Goal: Ask a question

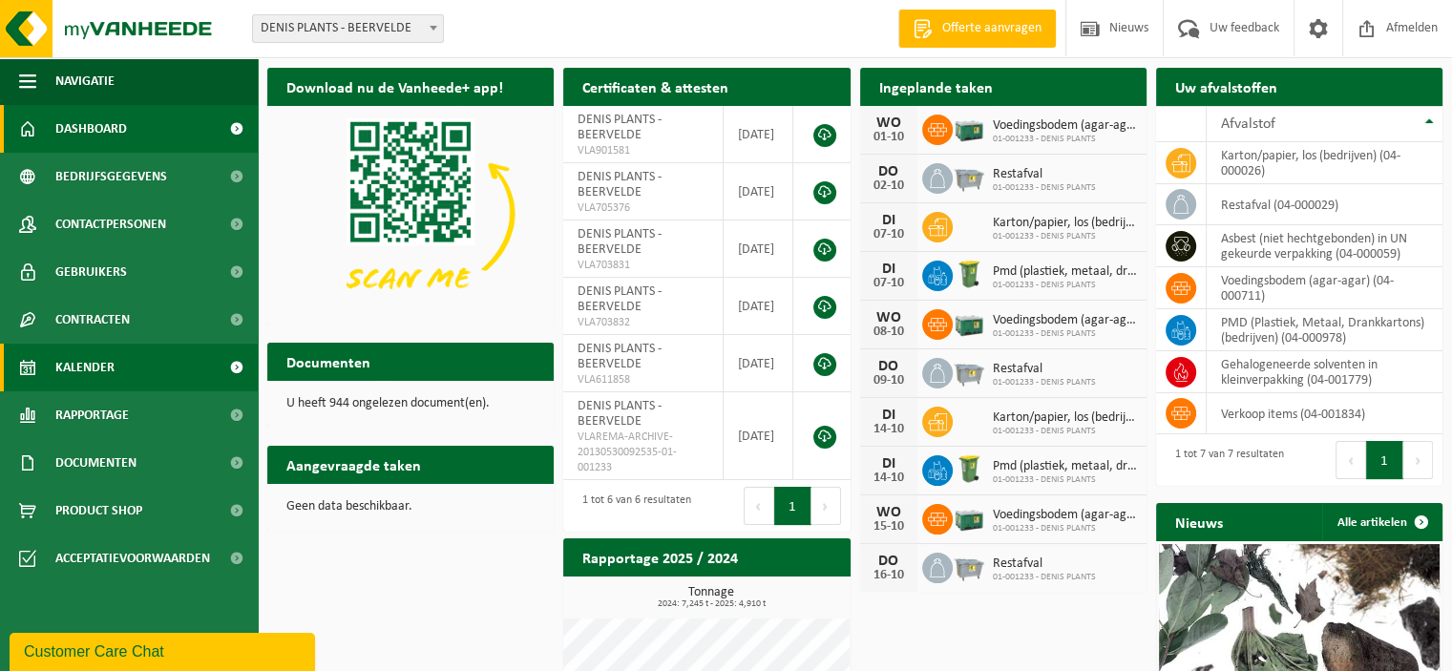
click at [97, 367] on span "Kalender" at bounding box center [84, 368] width 59 height 48
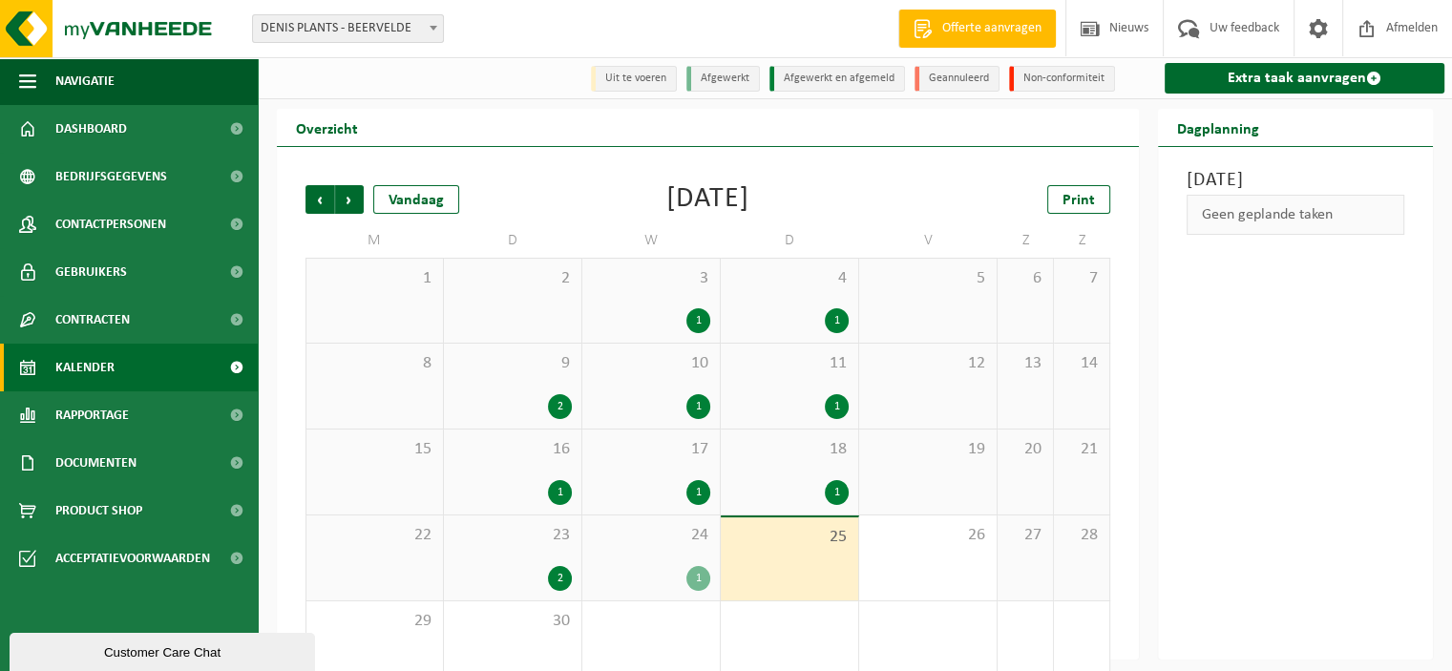
scroll to position [36, 0]
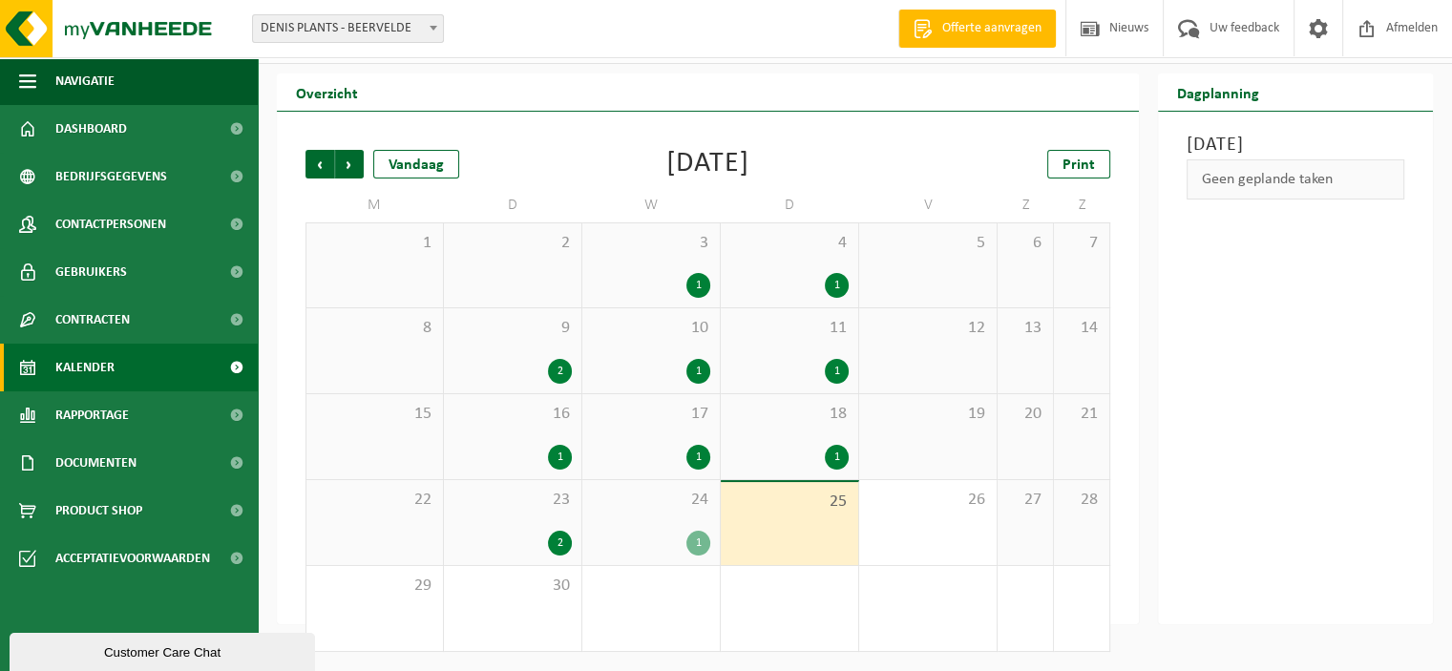
click at [691, 537] on div "1" at bounding box center [698, 543] width 24 height 25
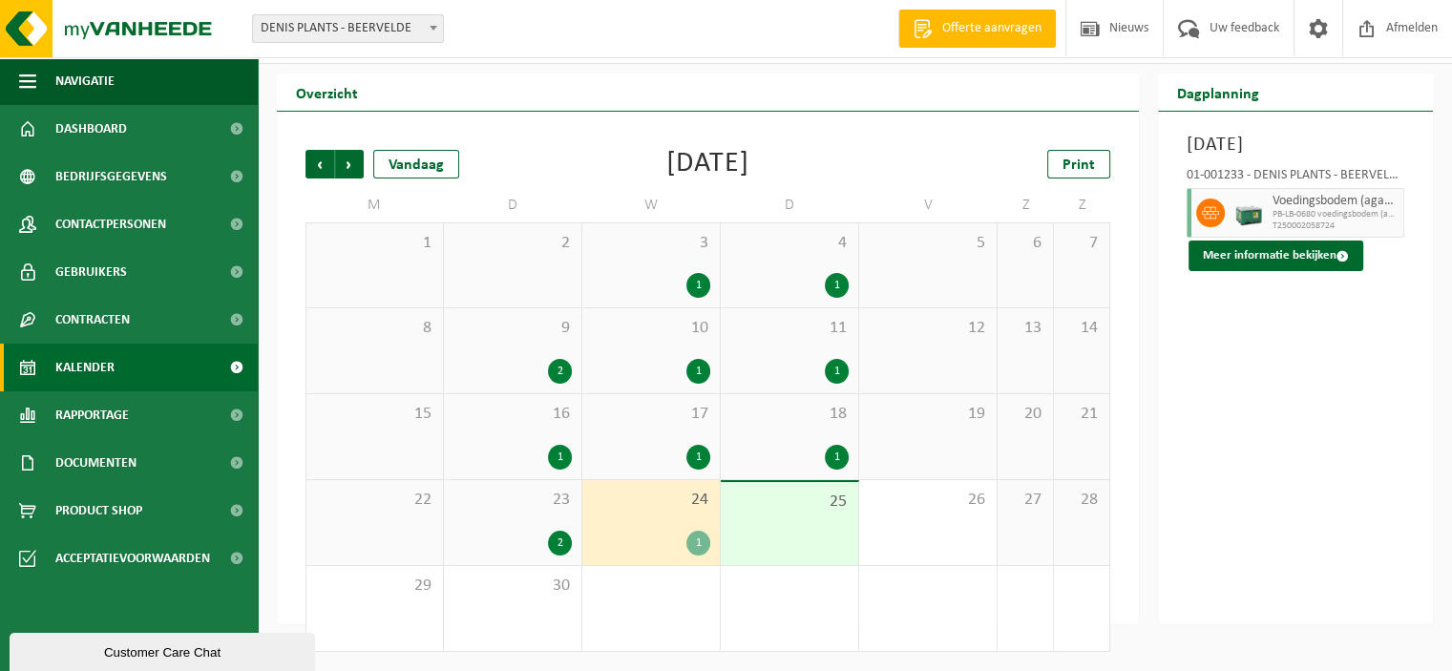
click at [558, 540] on div "2" at bounding box center [560, 543] width 24 height 25
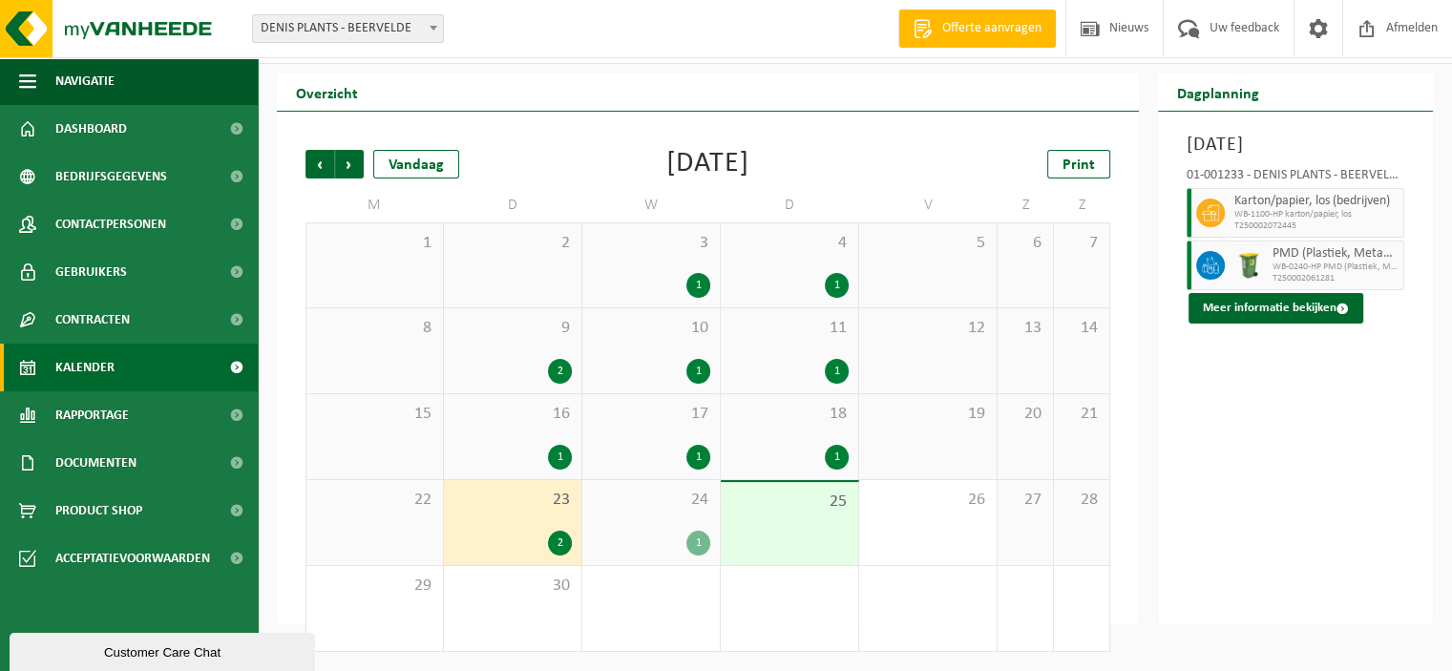
click at [700, 547] on div "1" at bounding box center [698, 543] width 24 height 25
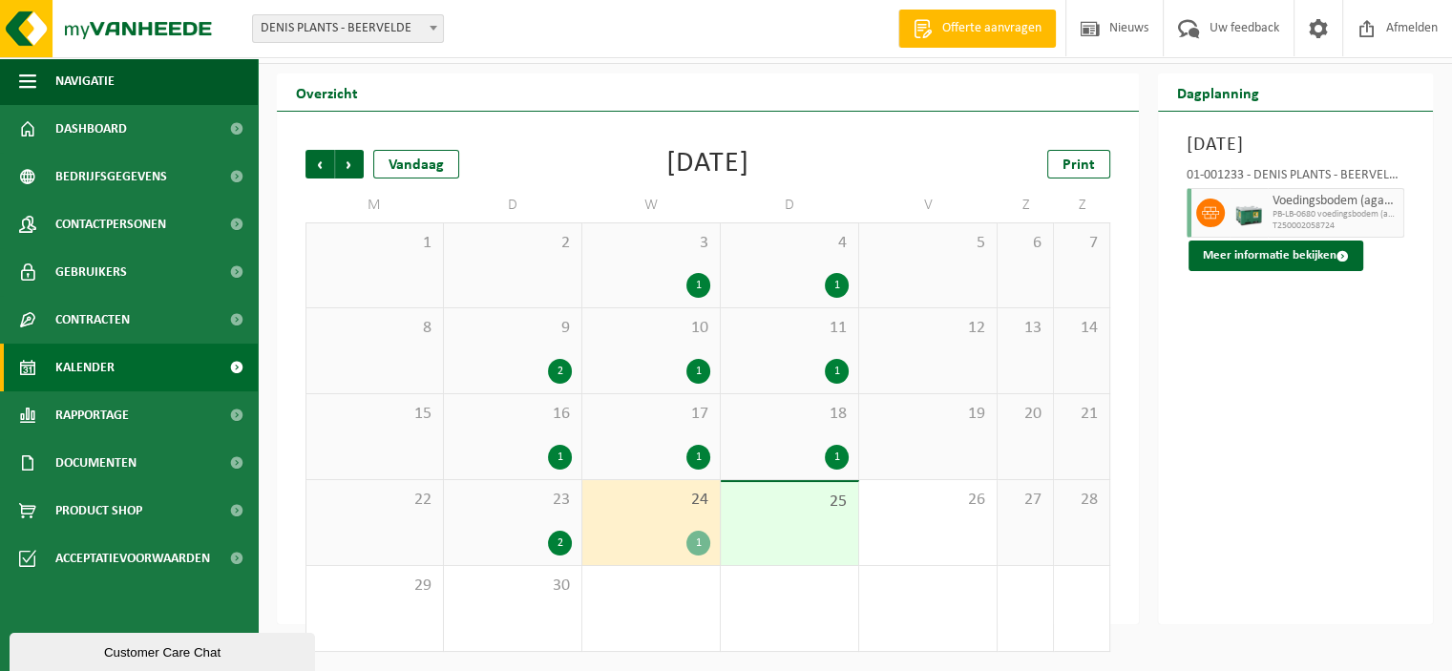
click at [703, 459] on div "1" at bounding box center [698, 457] width 24 height 25
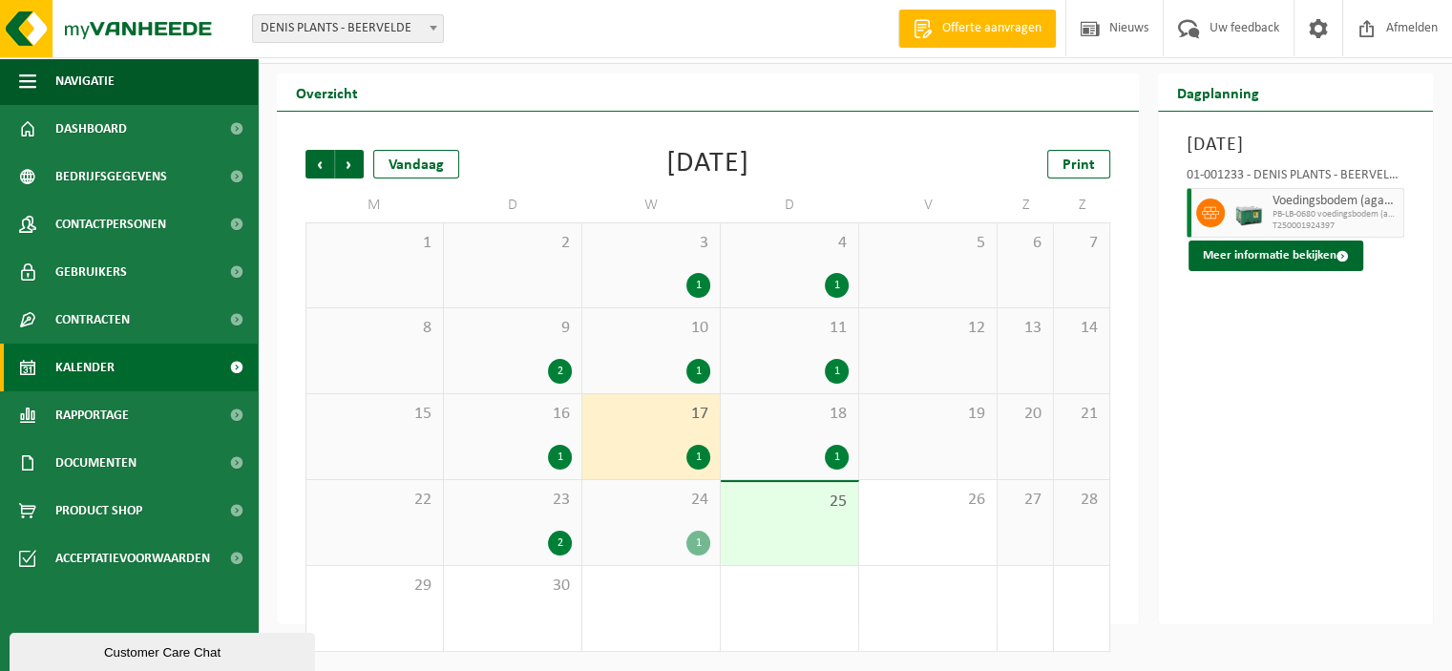
click at [847, 461] on div "1" at bounding box center [837, 457] width 24 height 25
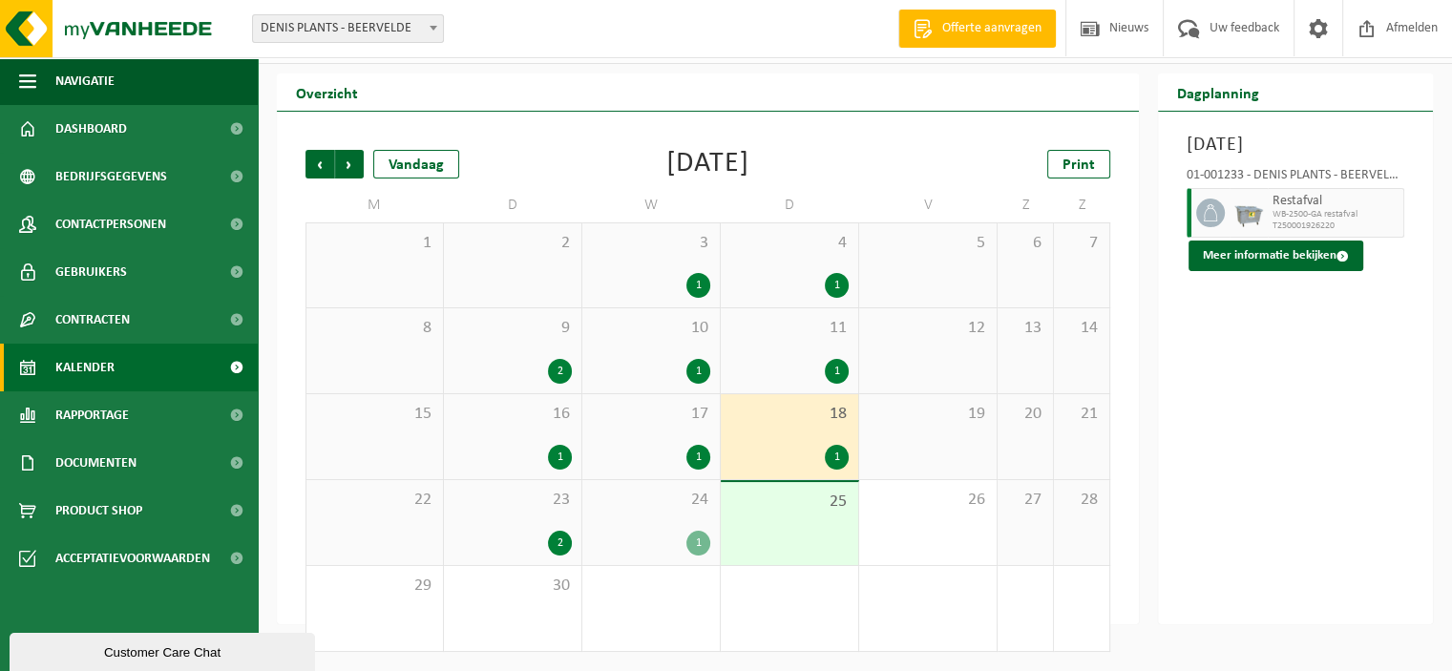
click at [561, 459] on div "1" at bounding box center [560, 457] width 24 height 25
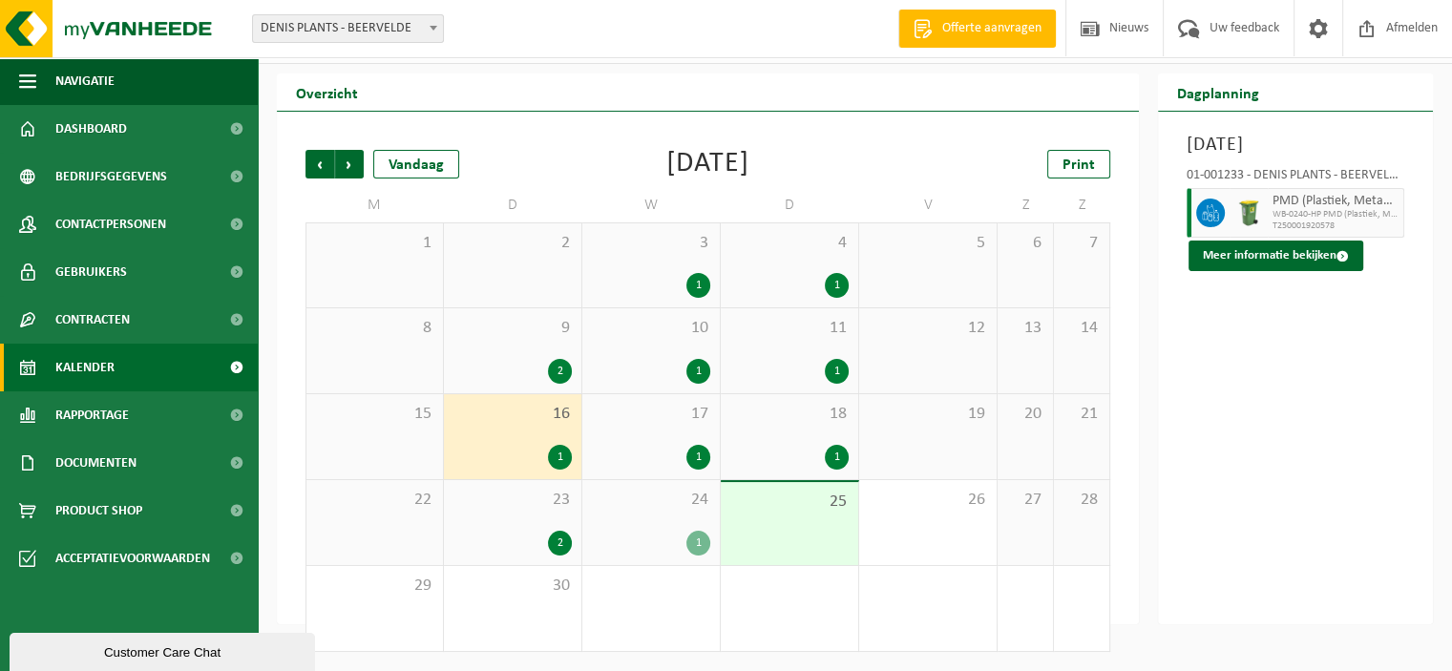
click at [554, 538] on div "2" at bounding box center [560, 543] width 24 height 25
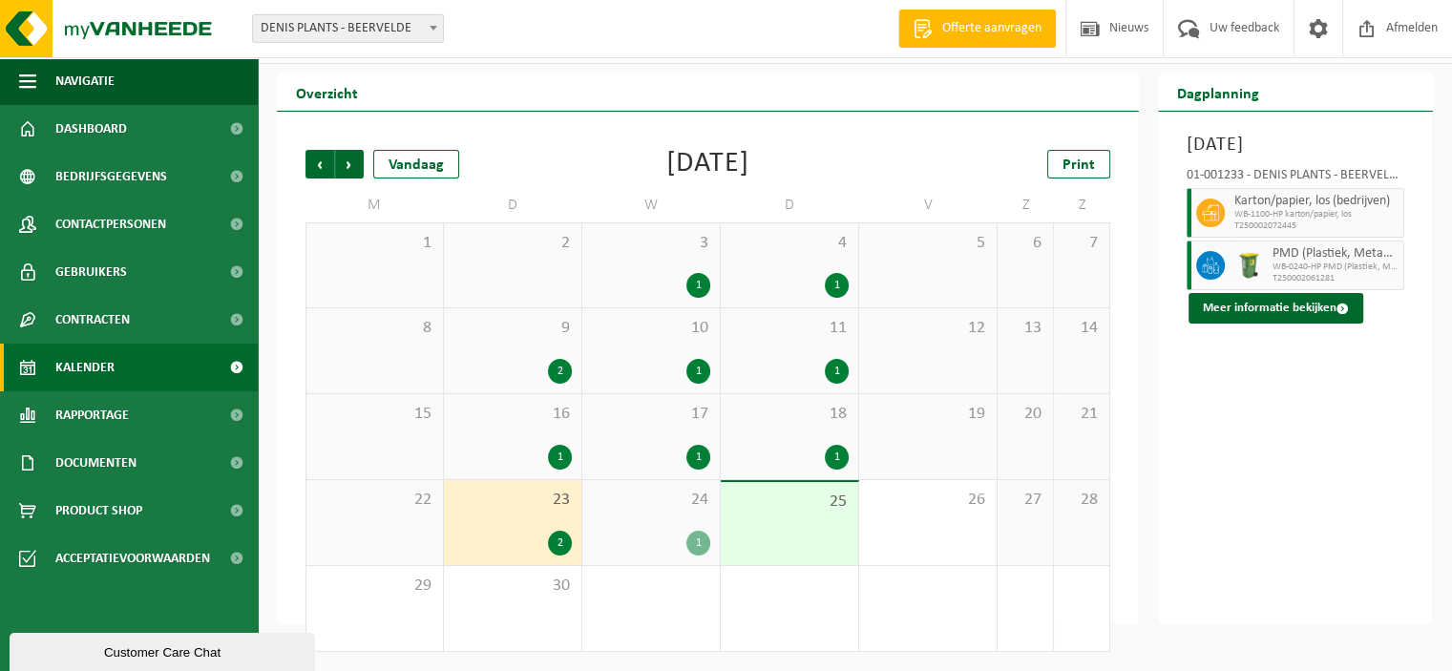
click at [699, 545] on div "1" at bounding box center [698, 543] width 24 height 25
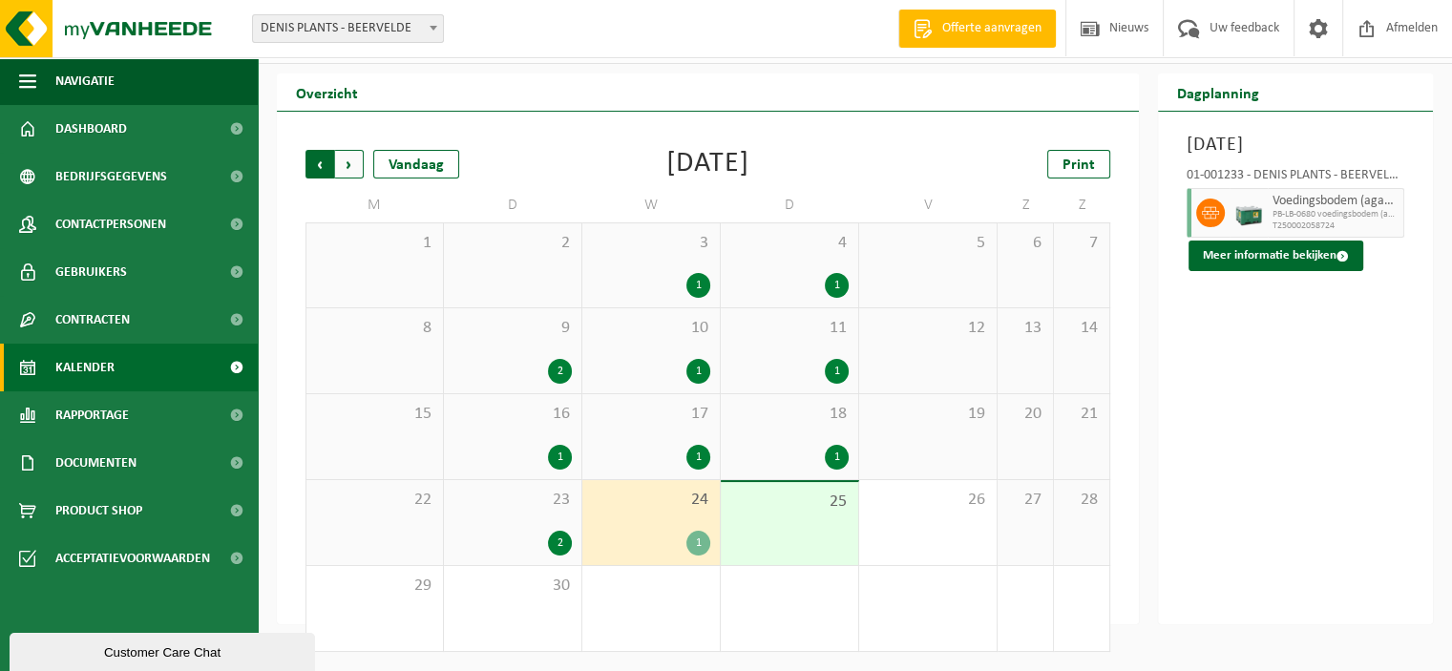
click at [347, 161] on span "Volgende" at bounding box center [349, 164] width 29 height 29
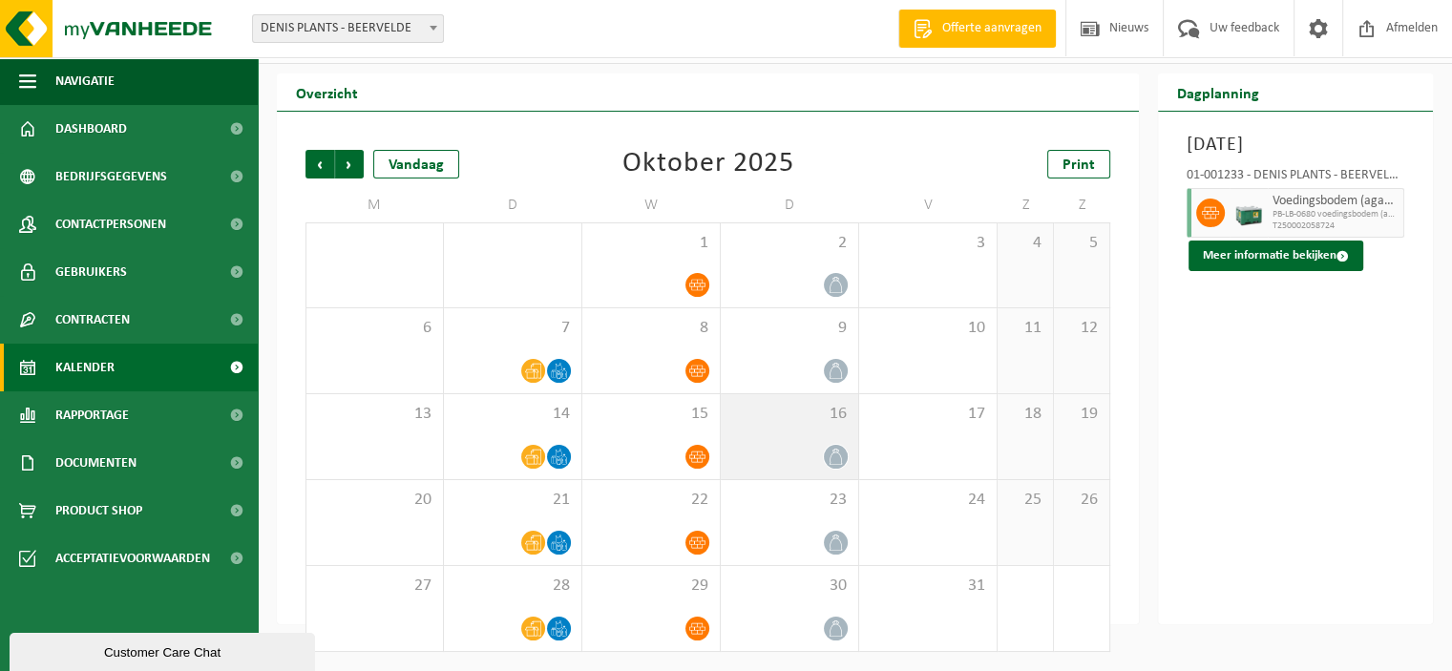
scroll to position [0, 0]
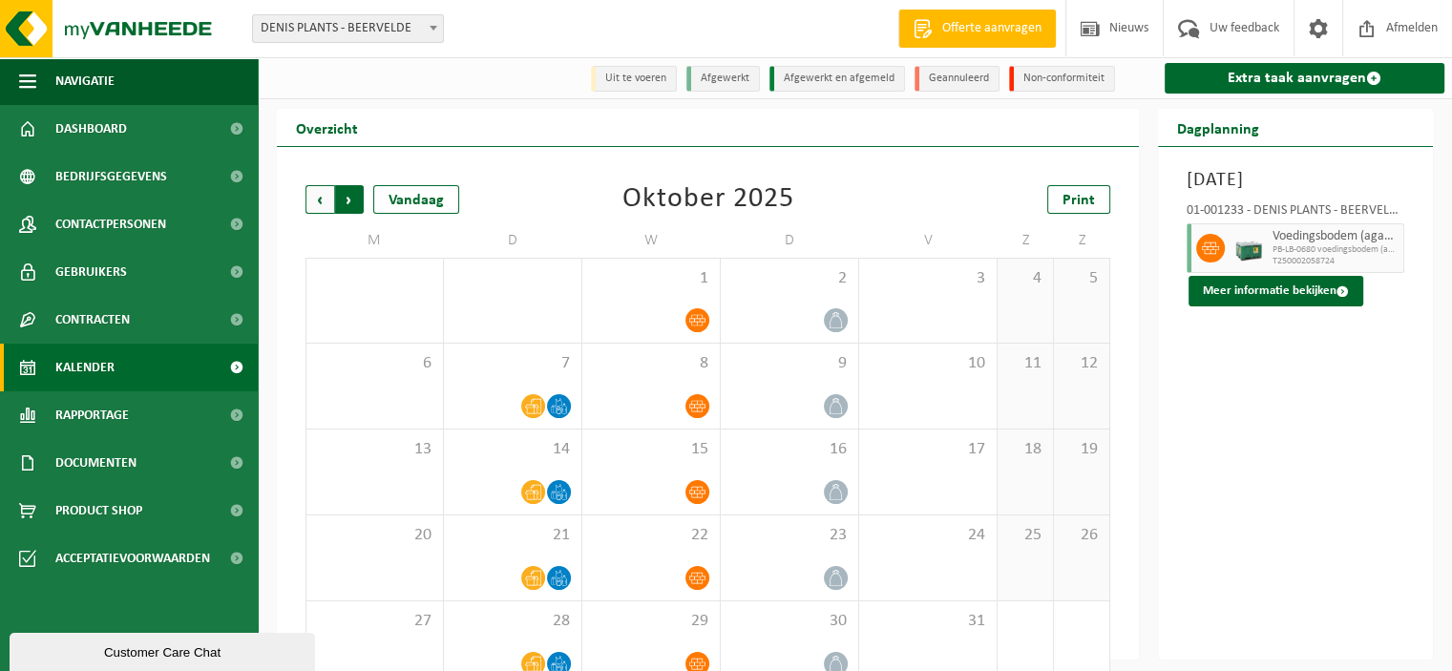
click at [321, 208] on span "Vorige" at bounding box center [319, 199] width 29 height 29
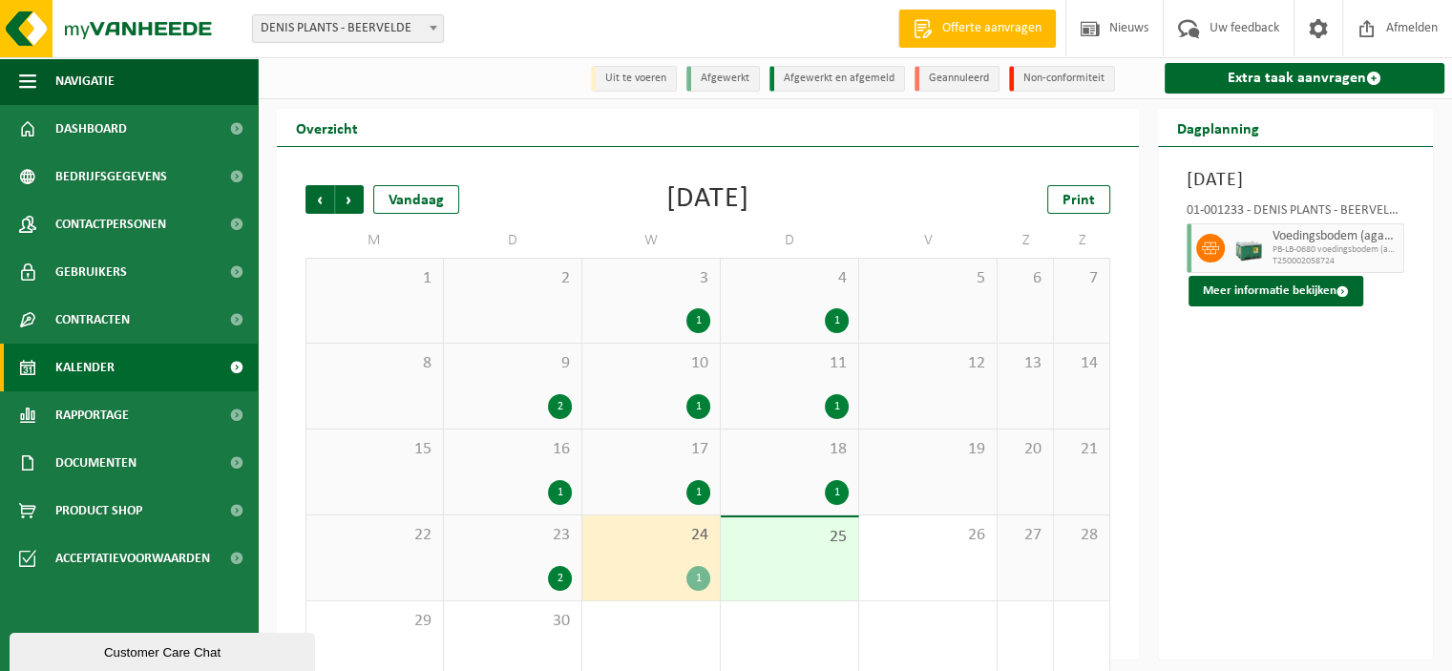
scroll to position [36, 0]
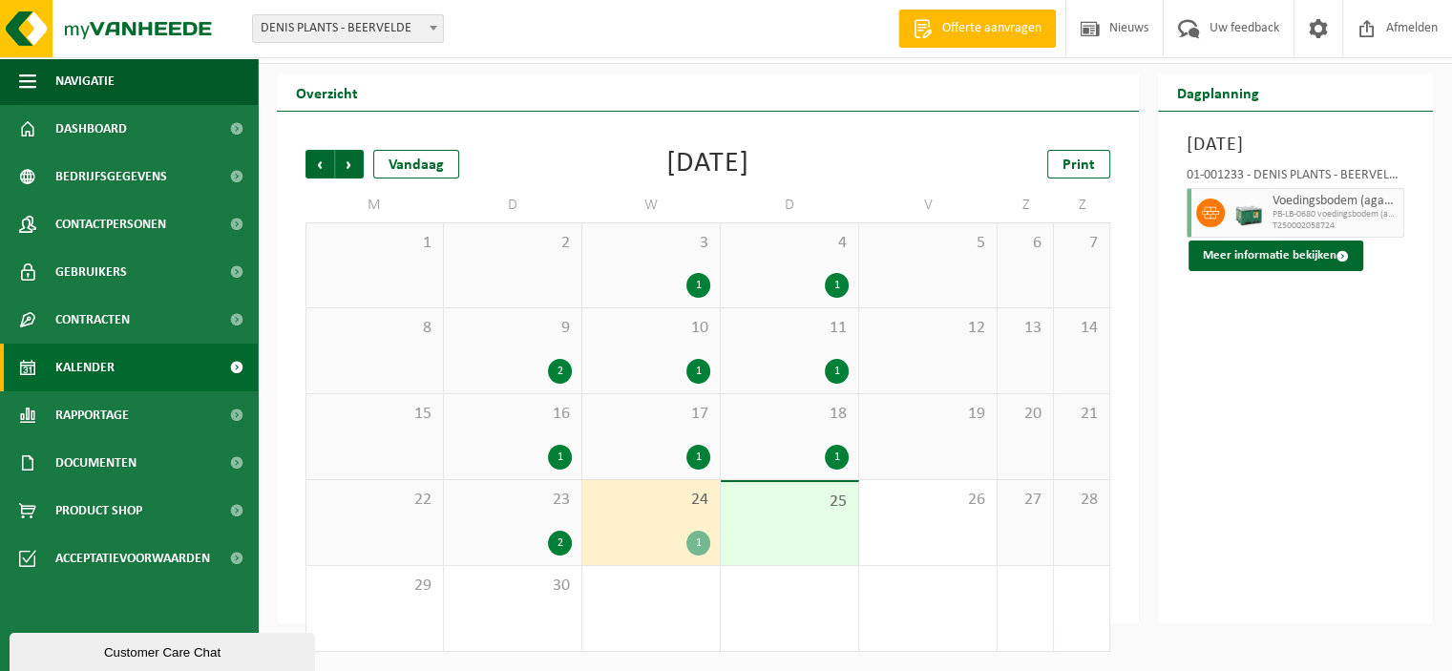
click at [554, 541] on div "2" at bounding box center [560, 543] width 24 height 25
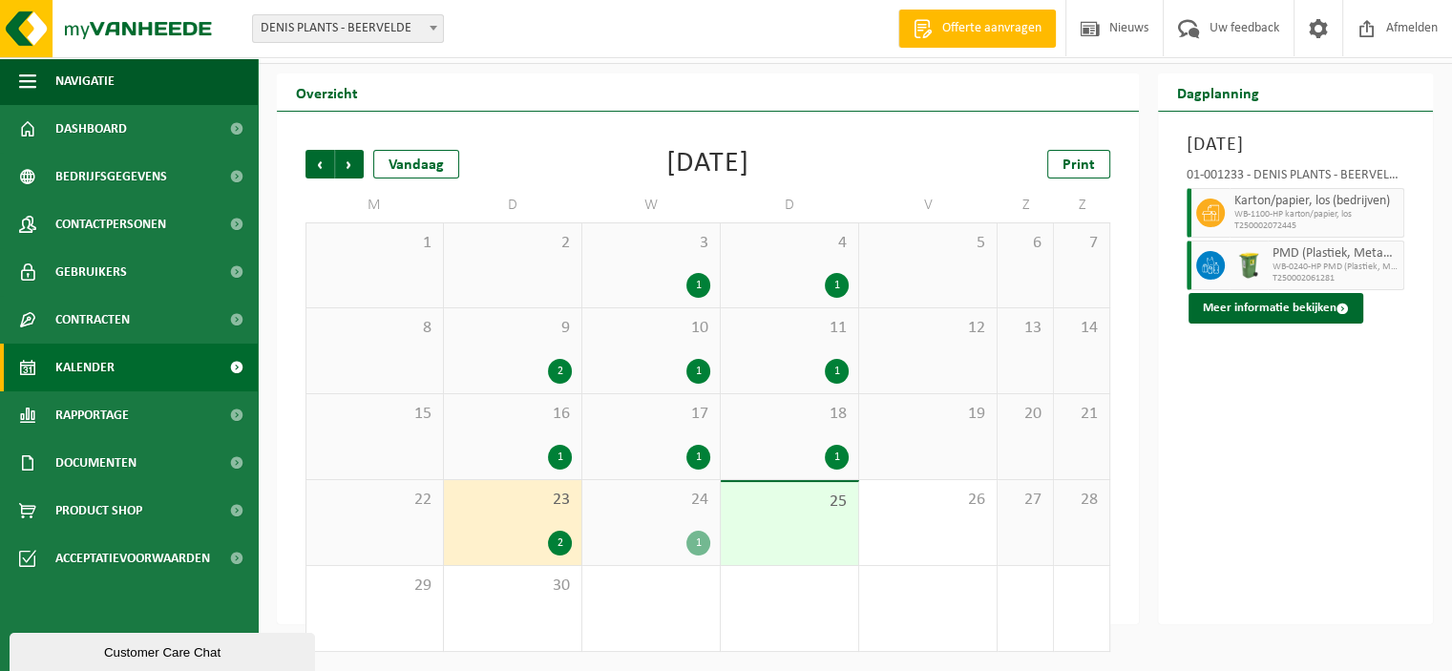
click at [131, 649] on div "Customer Care Chat" at bounding box center [162, 652] width 277 height 14
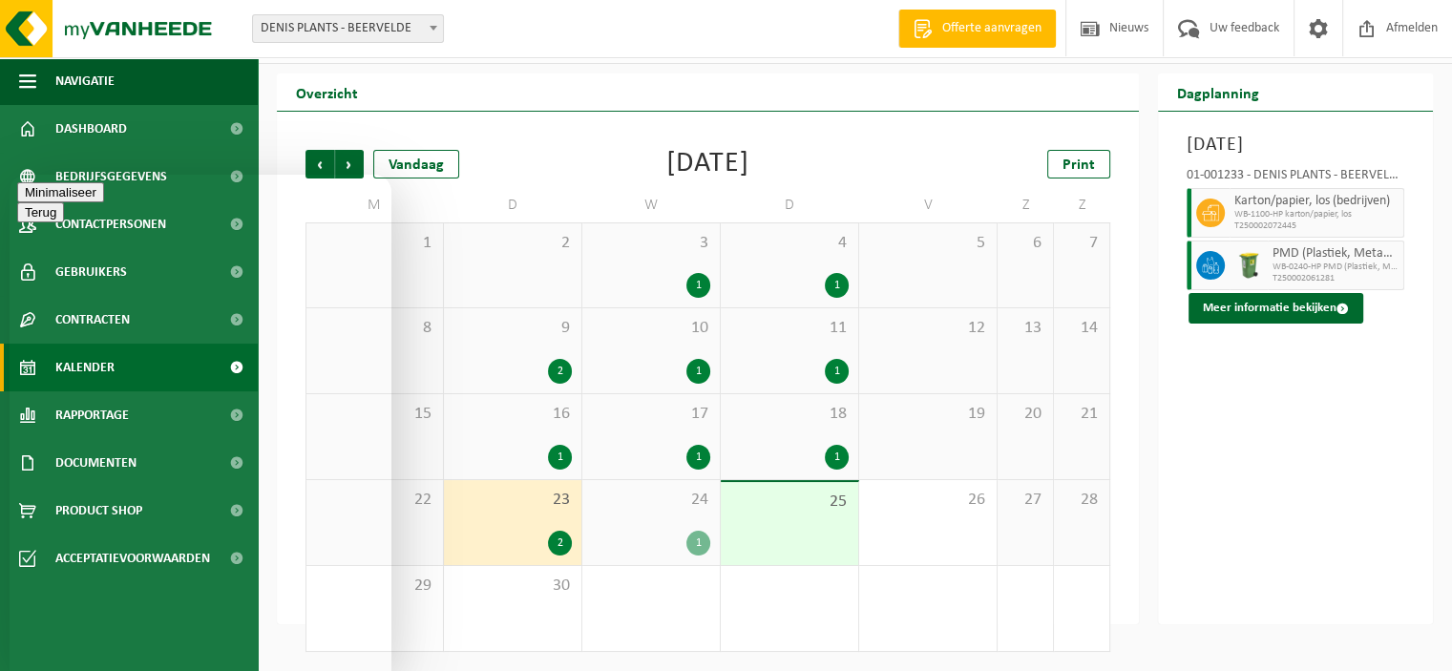
type textarea "Goedemorgen"
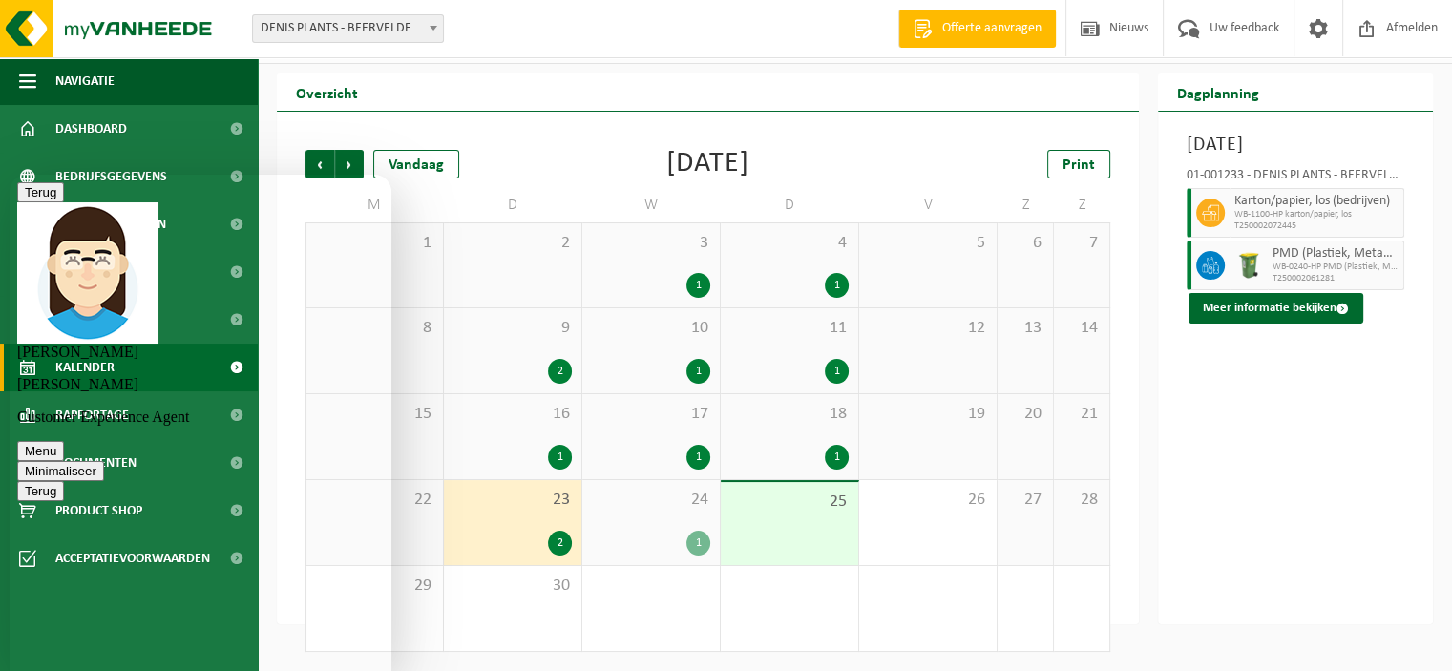
scroll to position [0, 0]
type textarea "Dag Sarah, deze week stond normaal een ophaling 'gehalogeneerde solventen' op d…"
